Goal: Information Seeking & Learning: Find specific fact

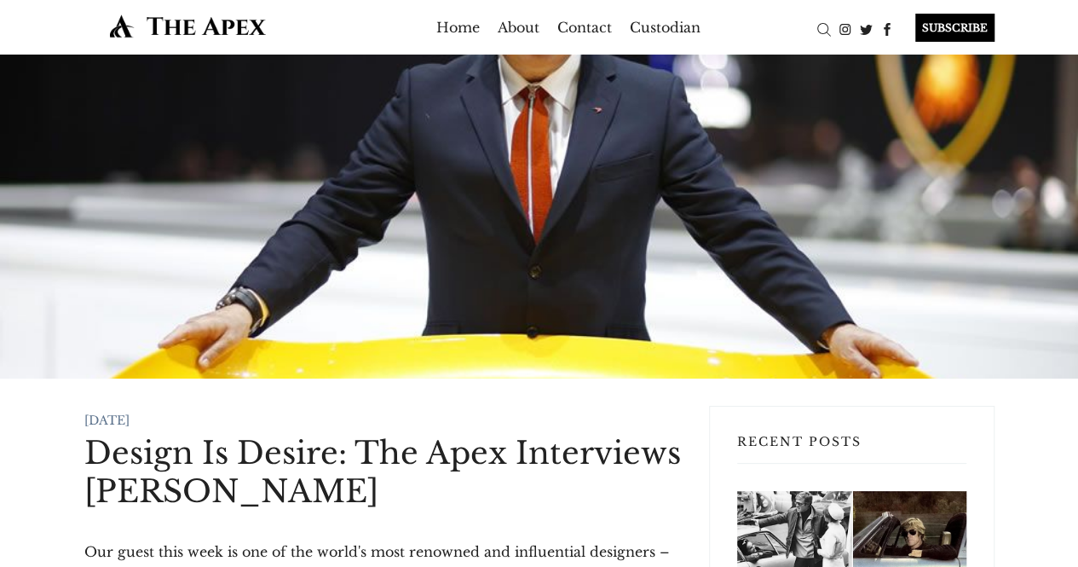
click at [232, 27] on img at bounding box center [187, 26] width 207 height 25
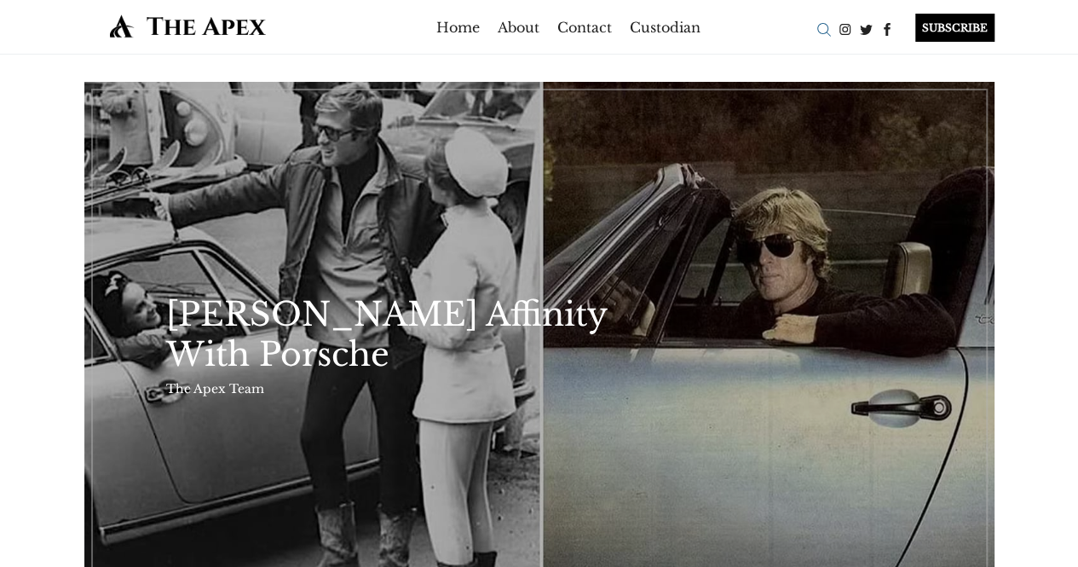
click at [823, 32] on div "Search" at bounding box center [823, 29] width 21 height 21
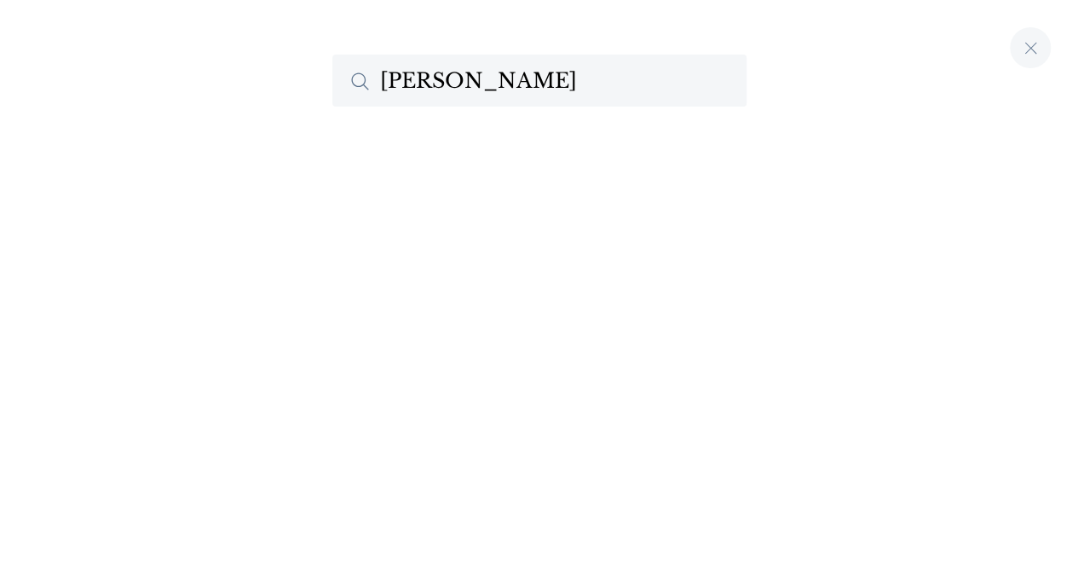
click at [588, 84] on input "[PERSON_NAME]" at bounding box center [539, 81] width 414 height 52
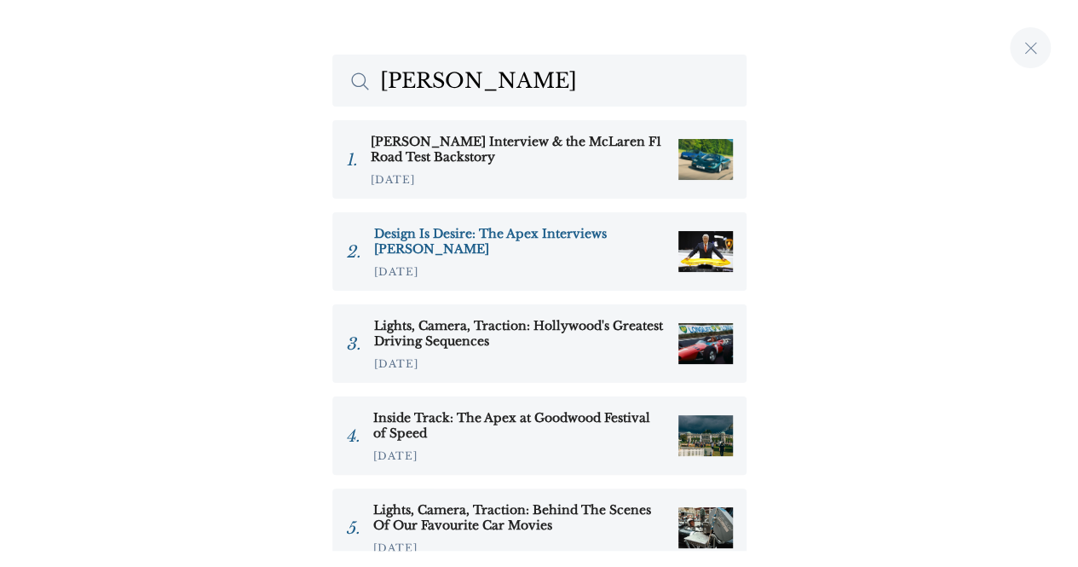
type input "[PERSON_NAME]"
click at [509, 242] on h3 "Design Is Desire: The Apex Interviews [PERSON_NAME]" at bounding box center [519, 241] width 291 height 31
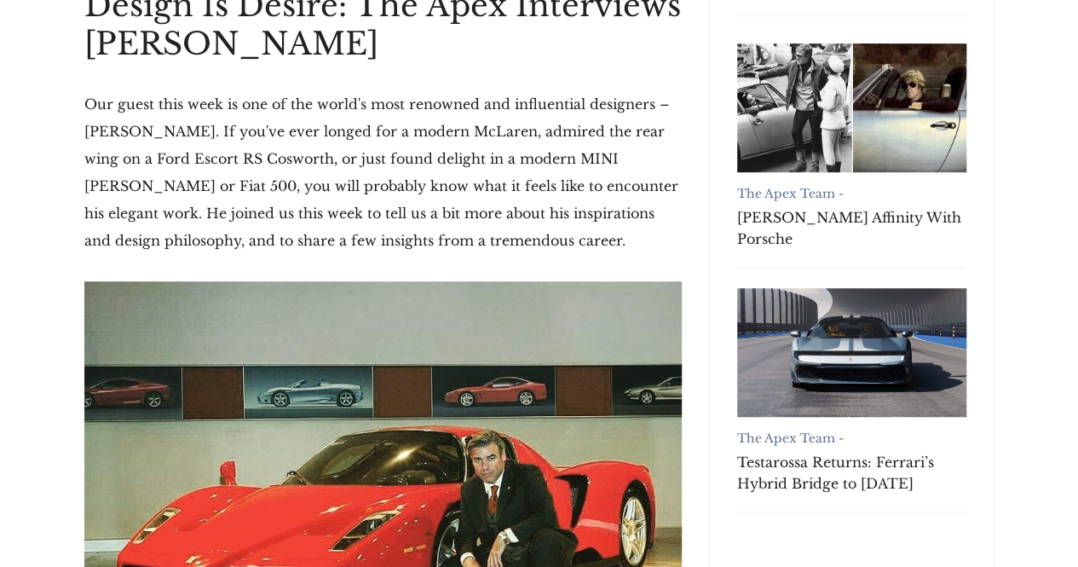
scroll to position [448, 0]
